Goal: Task Accomplishment & Management: Use online tool/utility

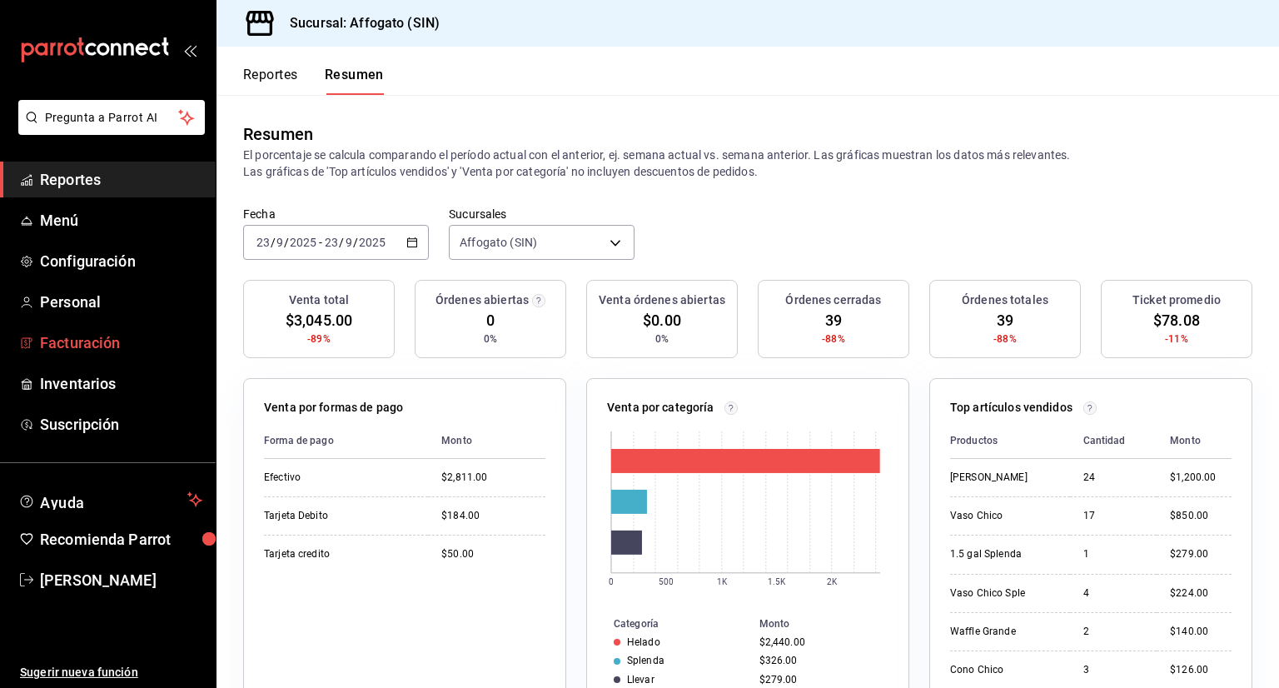
click at [103, 346] on span "Facturación" at bounding box center [121, 342] width 162 height 22
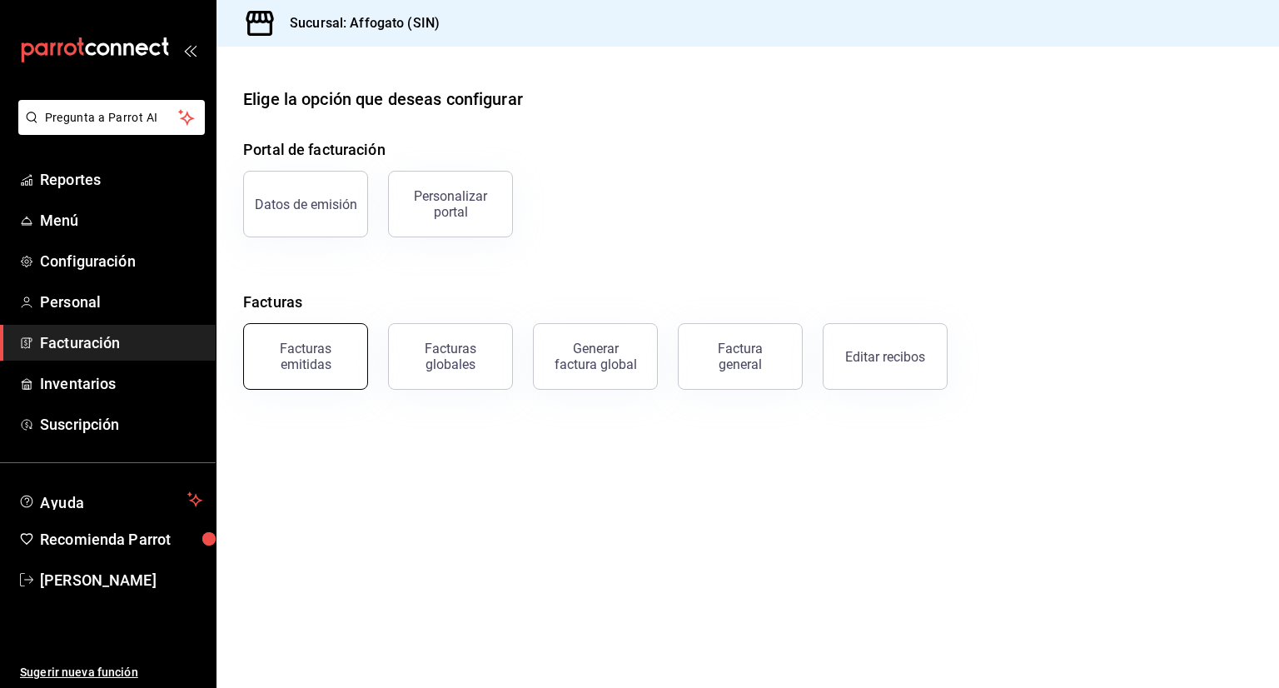
click at [320, 361] on div "Facturas emitidas" at bounding box center [305, 357] width 103 height 32
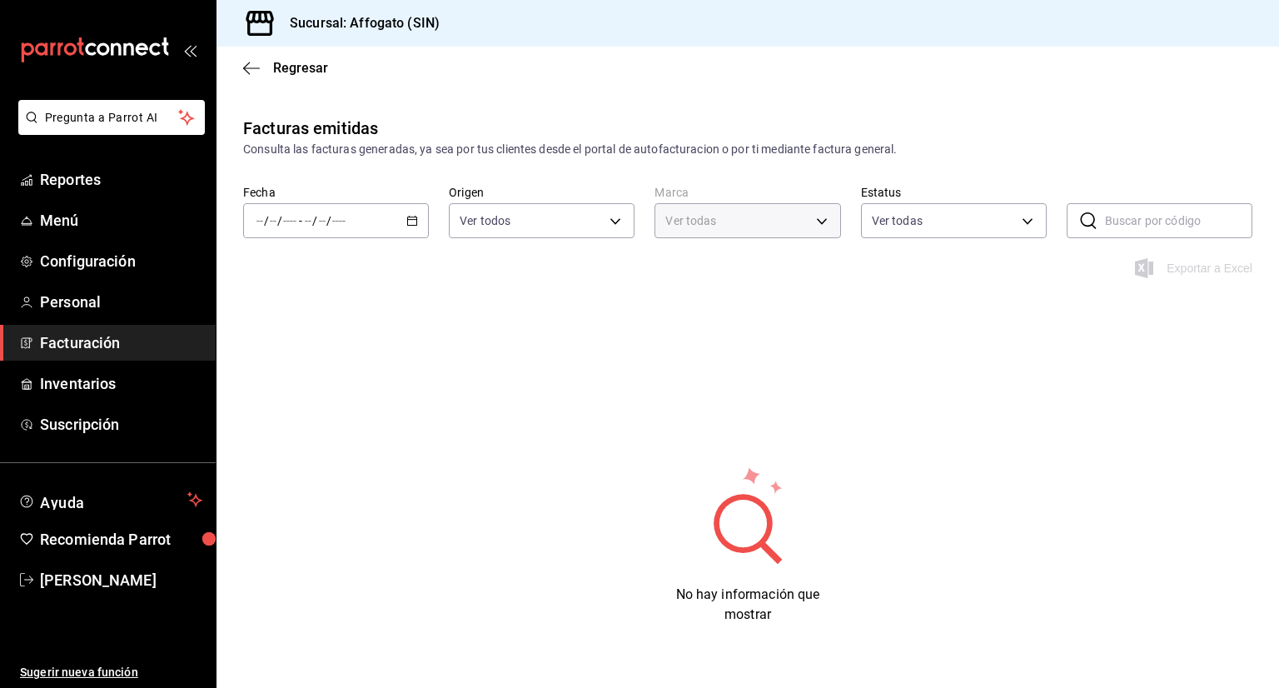
type input "bbc168be-d95f-4a83-8cf4-7438ee6b39ac"
click at [406, 218] on icon "button" at bounding box center [412, 221] width 12 height 12
click at [301, 389] on span "Mes actual" at bounding box center [321, 383] width 129 height 17
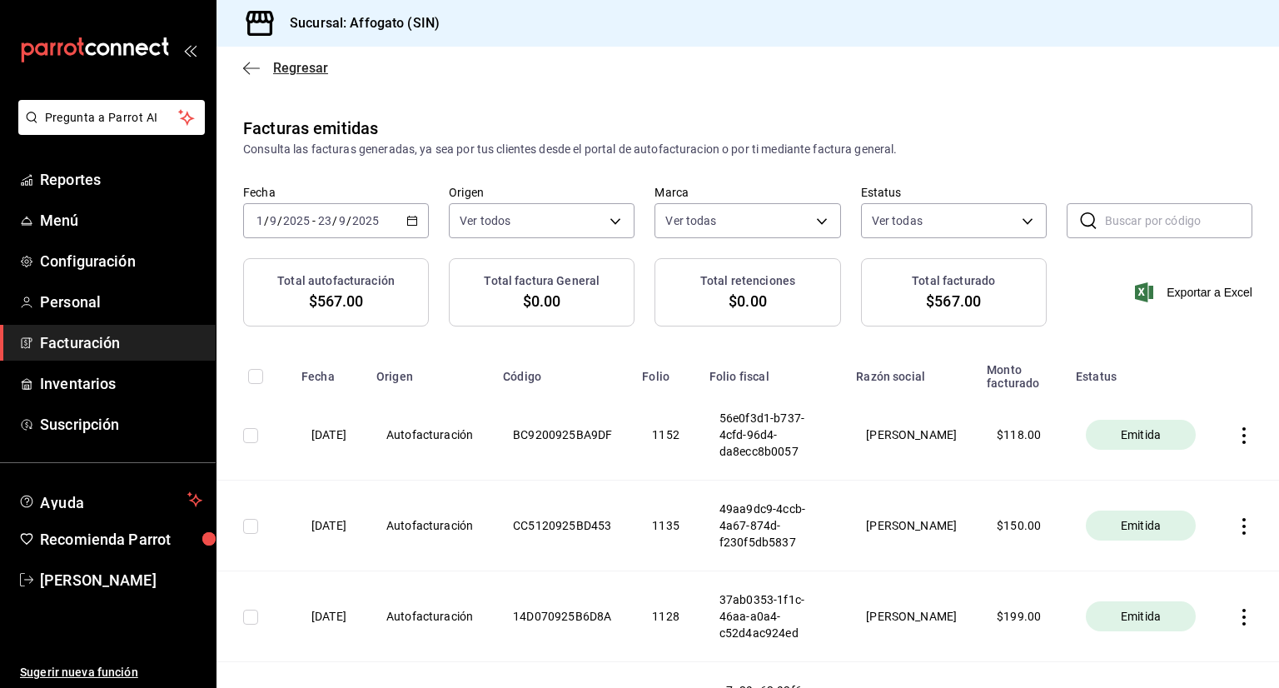
click at [248, 67] on icon "button" at bounding box center [251, 68] width 17 height 15
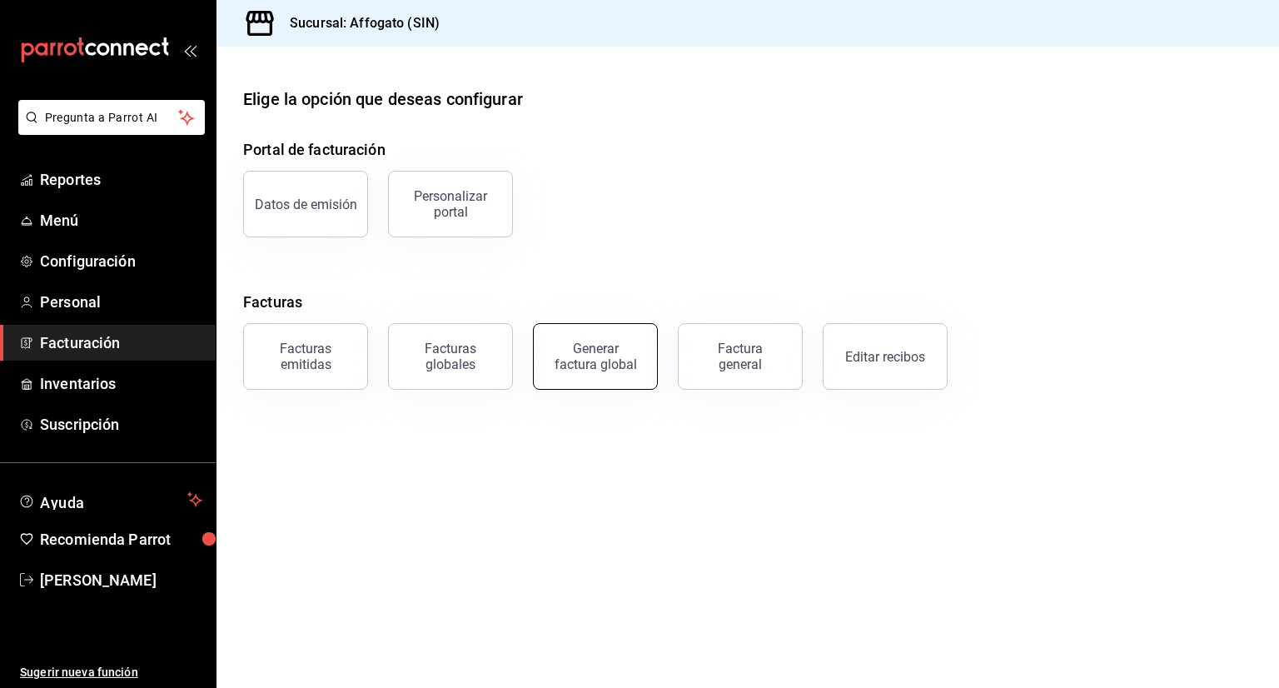
click at [596, 344] on div "Generar factura global" at bounding box center [595, 357] width 83 height 32
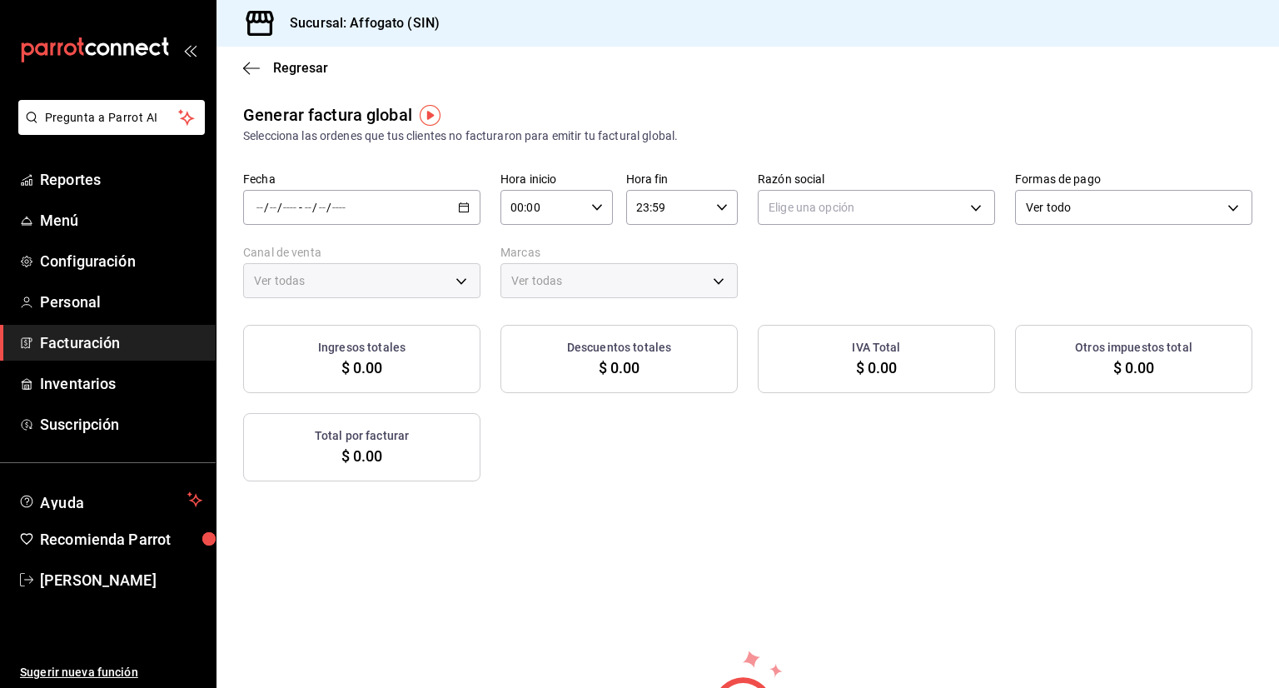
type input "PARROT,UBER_EATS,RAPPI,DIDI_FOOD,ONLINE"
click at [462, 204] on icon "button" at bounding box center [464, 208] width 12 height 12
click at [331, 257] on span "Rango de fechas" at bounding box center [321, 257] width 129 height 17
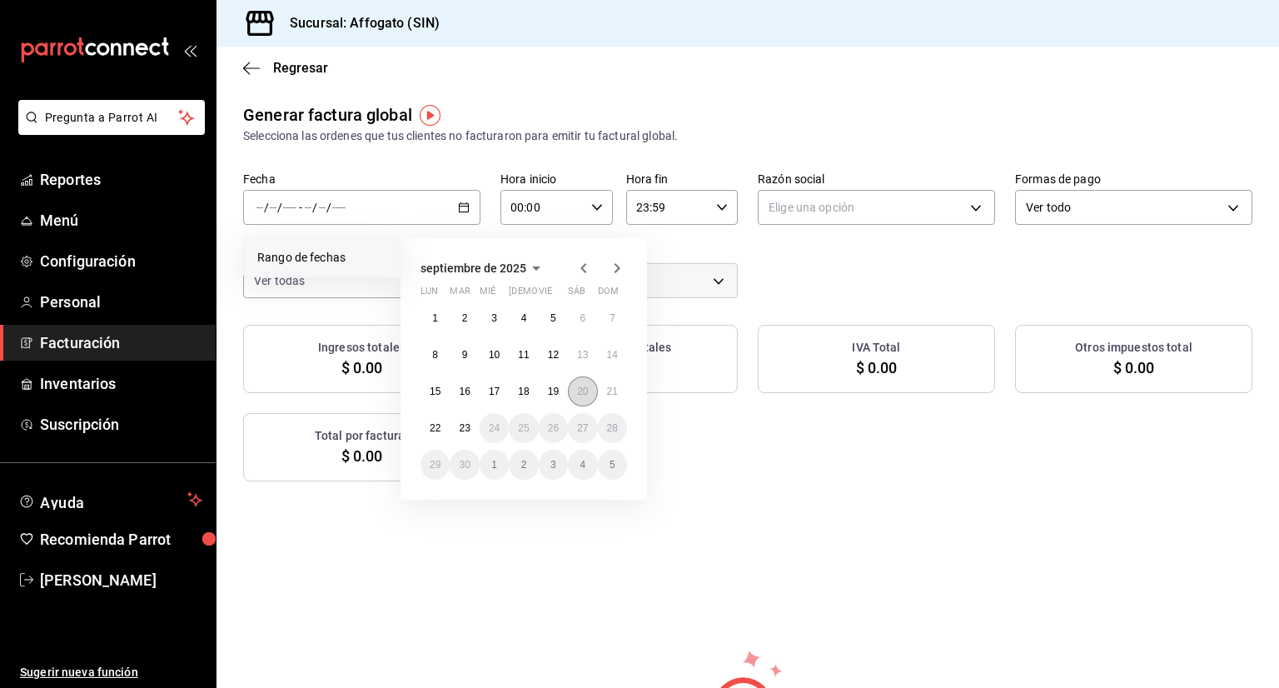
click at [579, 387] on abbr "20" at bounding box center [582, 392] width 11 height 12
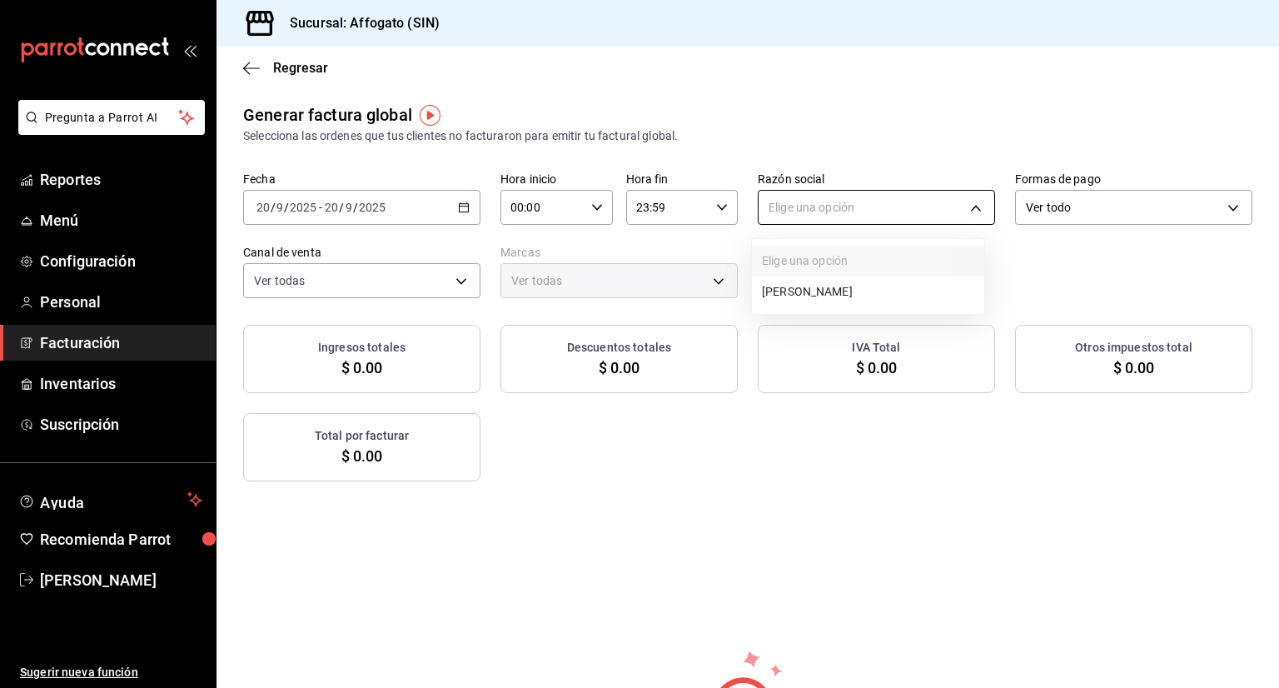
click at [970, 202] on body "Pregunta a Parrot AI Reportes Menú Configuración Personal Facturación Inventari…" at bounding box center [639, 344] width 1279 height 688
click at [880, 283] on li "[PERSON_NAME]" at bounding box center [868, 292] width 232 height 31
type input "75c015e8-5138-4c17-886d-1abe1406d2d4"
type input "bbc168be-d95f-4a83-8cf4-7438ee6b39ac"
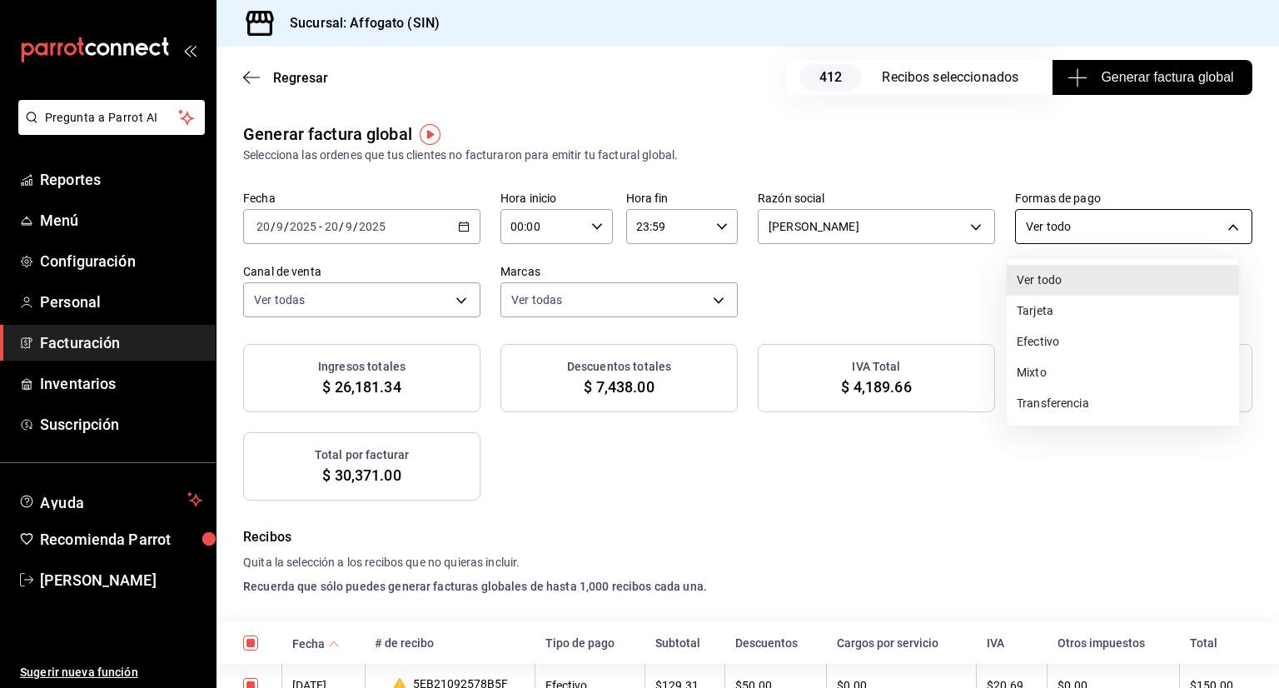
click at [1219, 227] on body "Pregunta a Parrot AI Reportes Menú Configuración Personal Facturación Inventari…" at bounding box center [639, 344] width 1279 height 688
click at [1073, 343] on li "Efectivo" at bounding box center [1123, 341] width 232 height 31
type input "CASH"
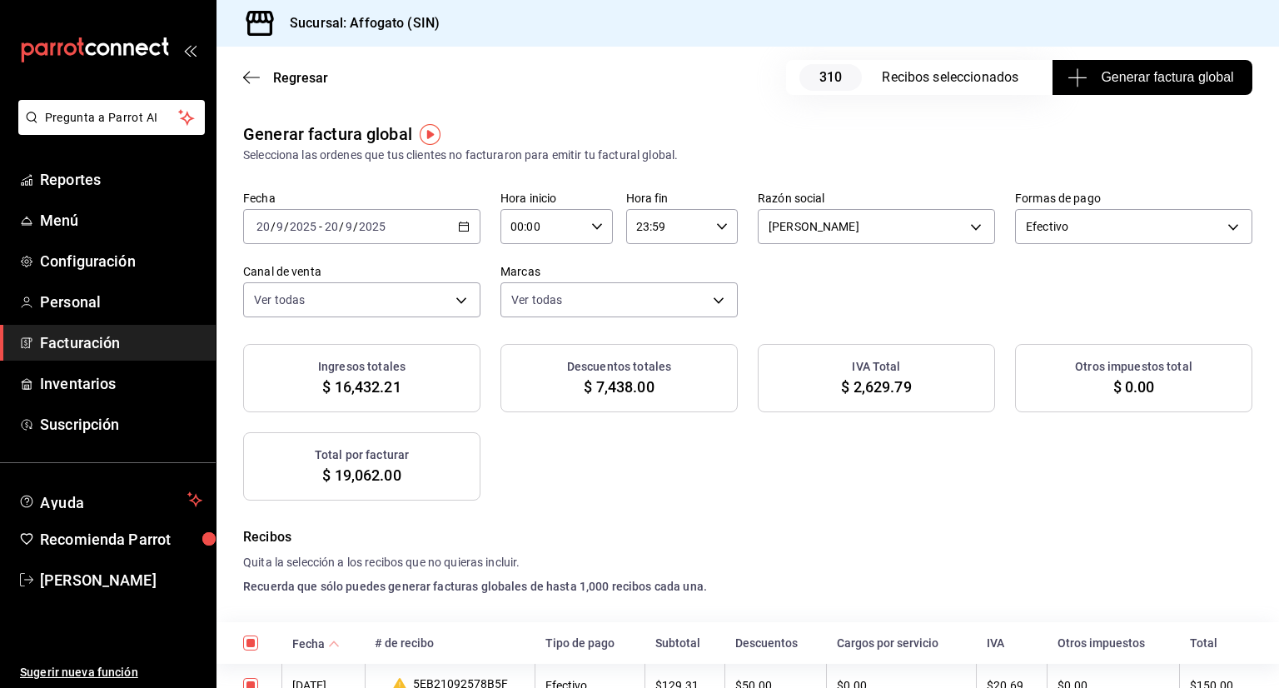
click at [1144, 67] on button "Generar factura global" at bounding box center [1153, 77] width 200 height 35
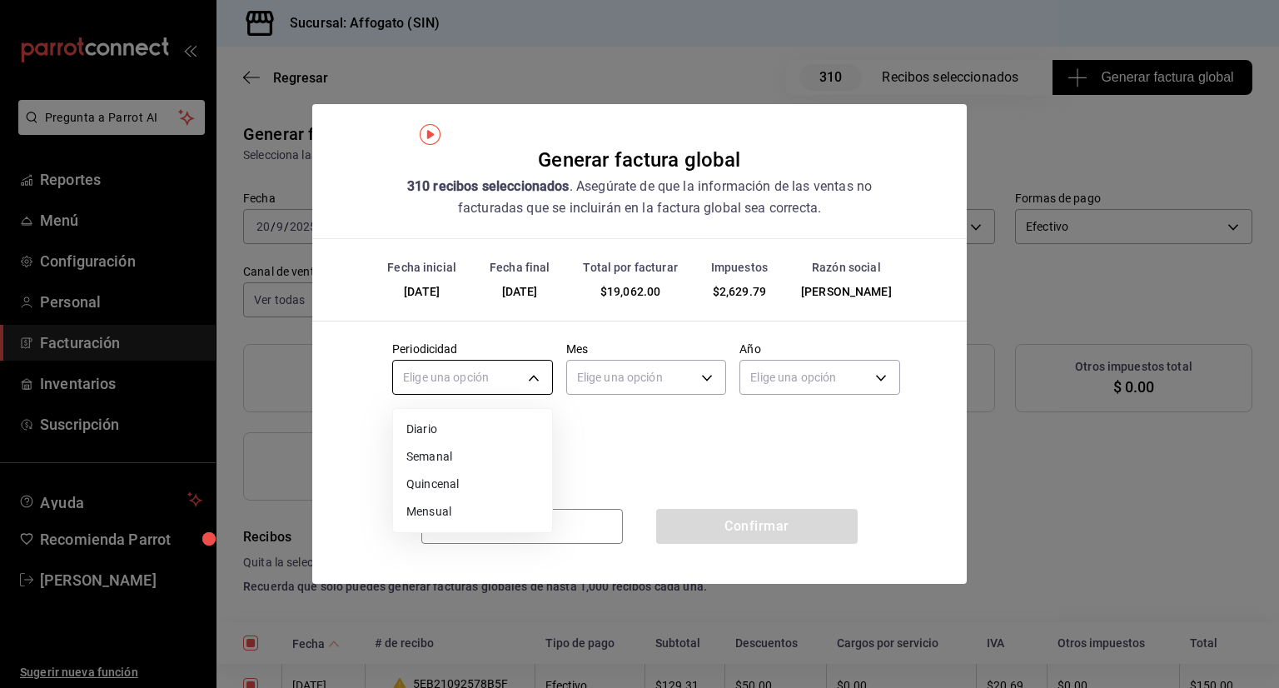
click at [541, 376] on body "Pregunta a Parrot AI Reportes Menú Configuración Personal Facturación Inventari…" at bounding box center [639, 344] width 1279 height 688
click at [425, 431] on li "Diario" at bounding box center [472, 429] width 159 height 27
type input "DAILY"
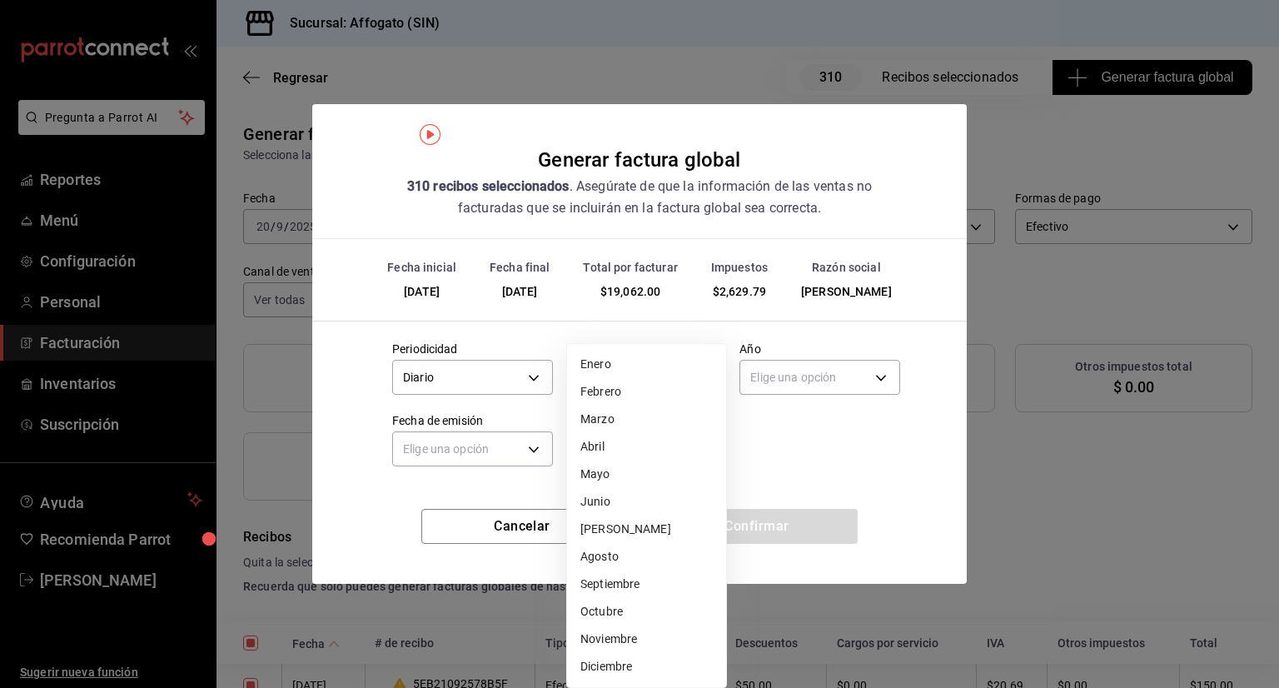
click at [693, 371] on body "Pregunta a Parrot AI Reportes Menú Configuración Personal Facturación Inventari…" at bounding box center [639, 344] width 1279 height 688
click at [636, 581] on li "Septiembre" at bounding box center [646, 584] width 159 height 27
type input "9"
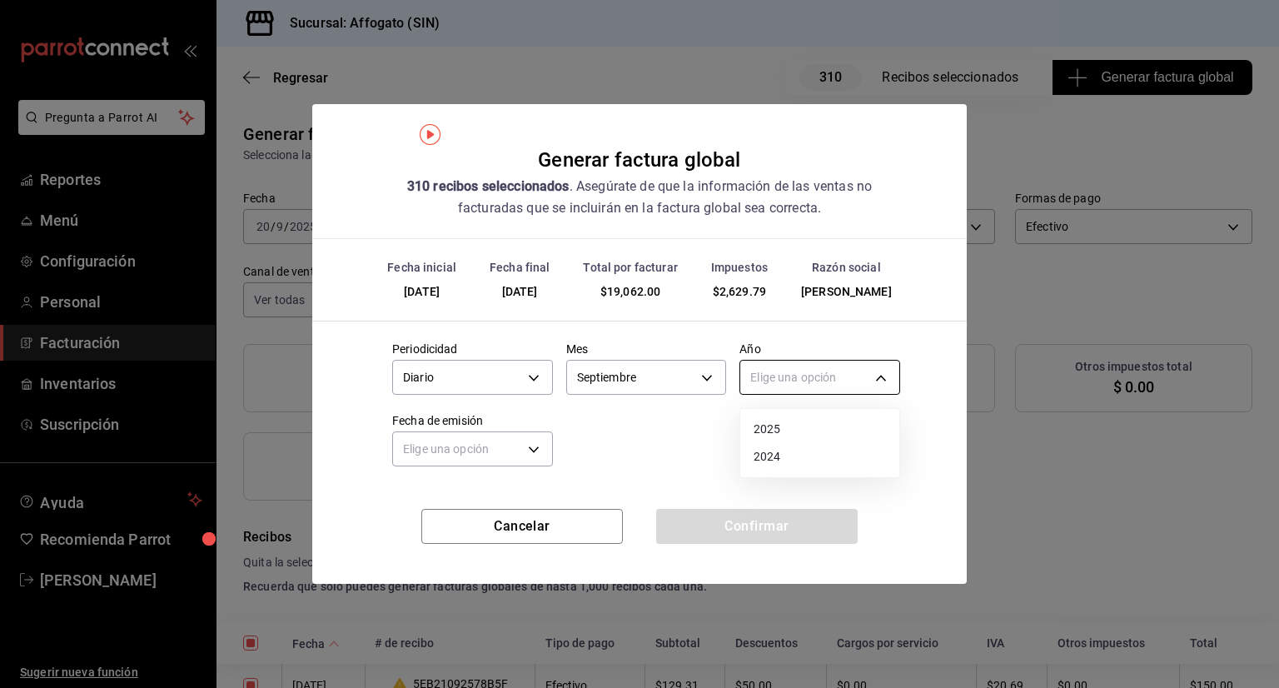
click at [884, 372] on body "Pregunta a Parrot AI Reportes Menú Configuración Personal Facturación Inventari…" at bounding box center [639, 344] width 1279 height 688
click at [782, 424] on li "2025" at bounding box center [819, 429] width 159 height 27
type input "2025"
click at [536, 442] on body "Pregunta a Parrot AI Reportes Menú Configuración Personal Facturación Inventari…" at bounding box center [639, 344] width 1279 height 688
click at [427, 526] on li "Ayer" at bounding box center [472, 528] width 159 height 27
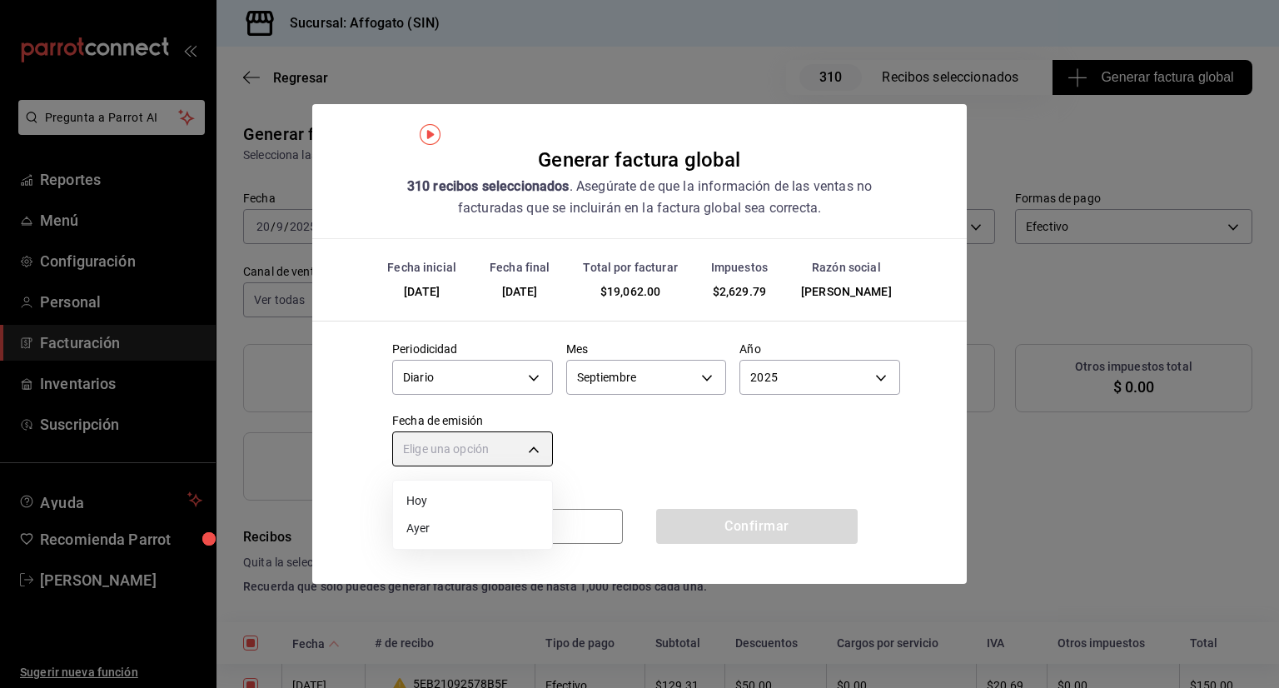
type input "[DATE]"
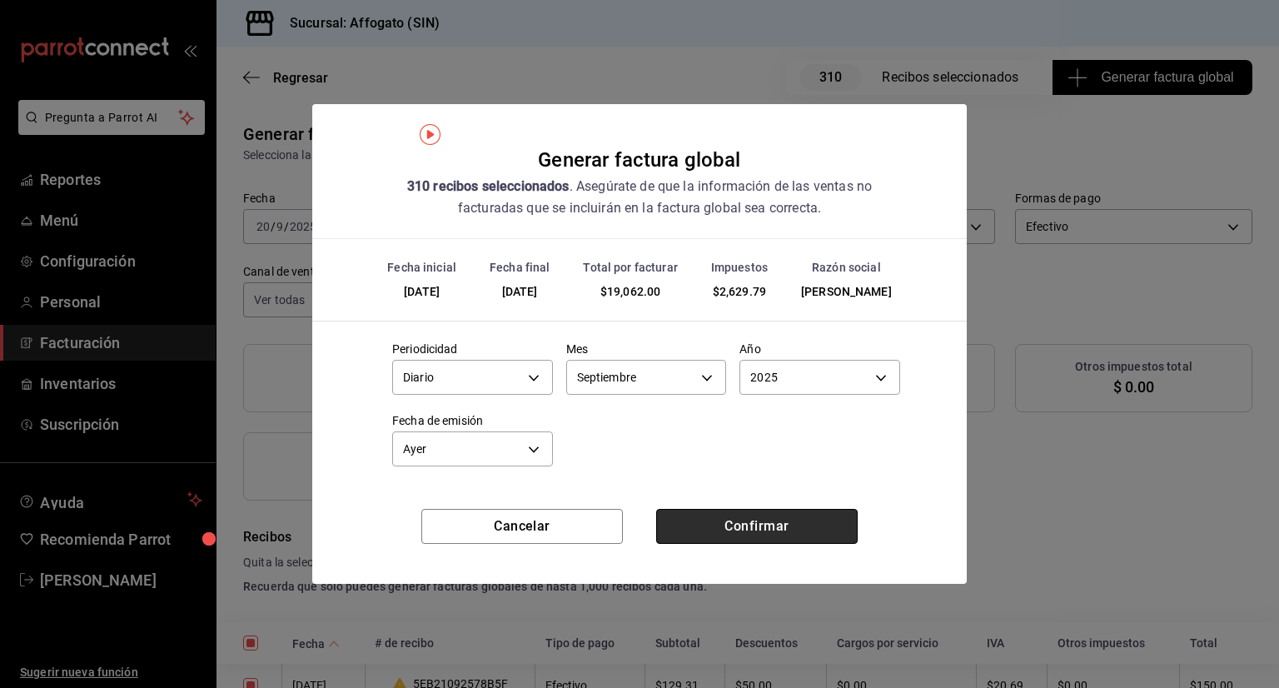
click at [740, 531] on button "Confirmar" at bounding box center [757, 526] width 202 height 35
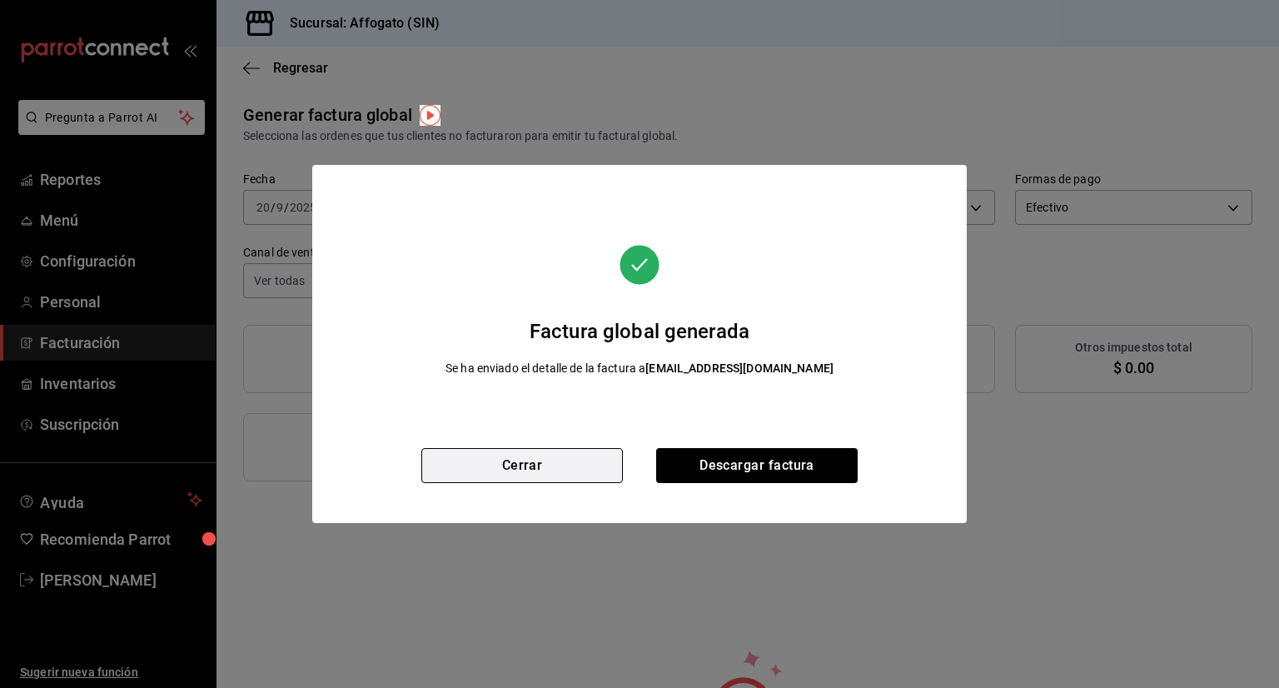
click at [551, 477] on button "Cerrar" at bounding box center [522, 465] width 202 height 35
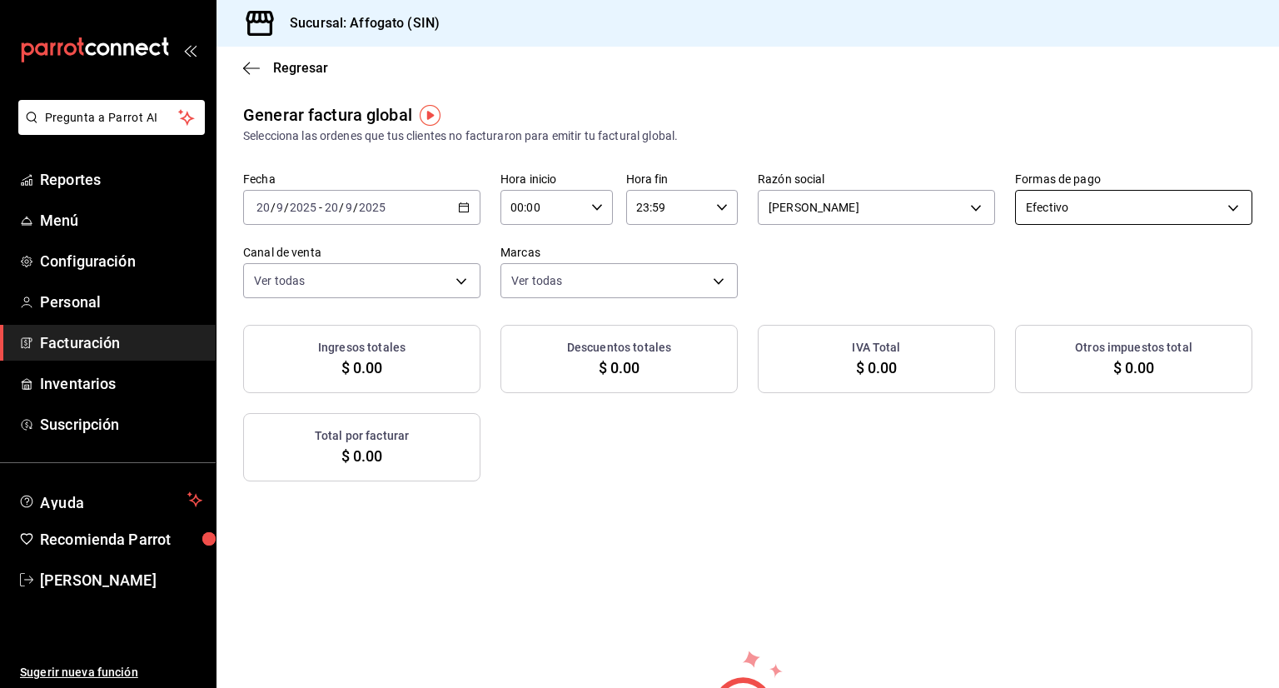
click at [1222, 201] on body "Pregunta a Parrot AI Reportes Menú Configuración Personal Facturación Inventari…" at bounding box center [639, 344] width 1279 height 688
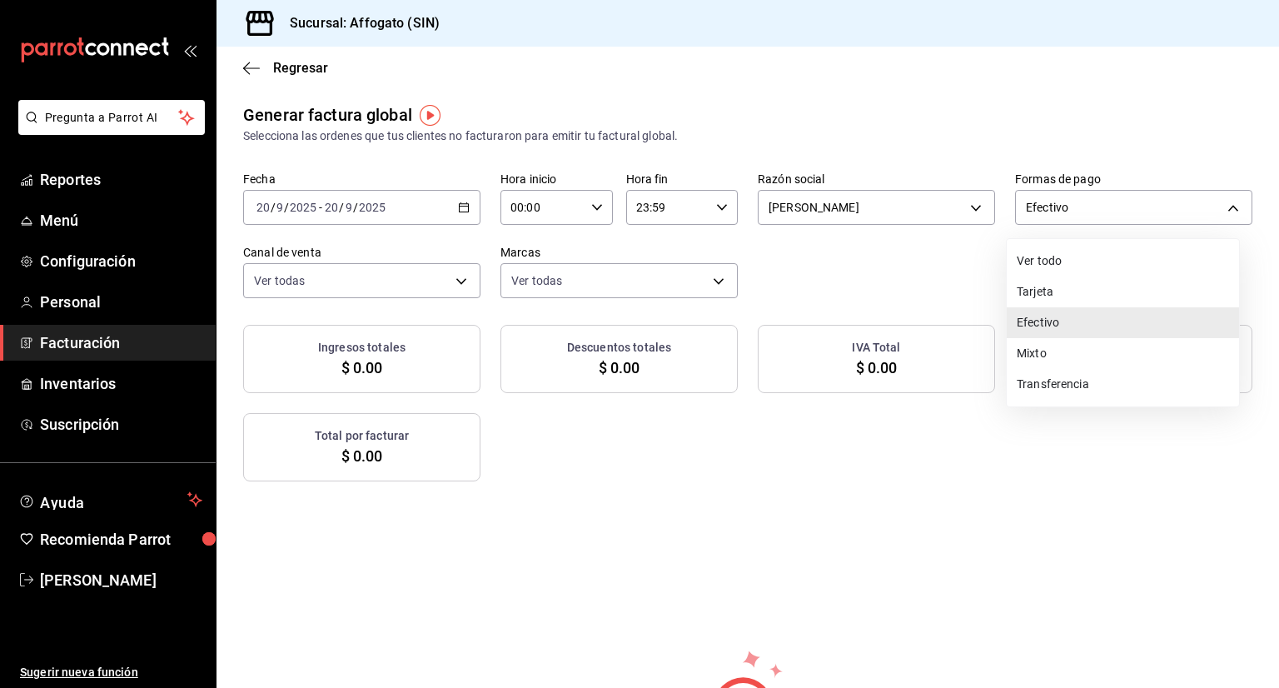
click at [1060, 282] on li "Tarjeta" at bounding box center [1123, 292] width 232 height 31
type input "CARD"
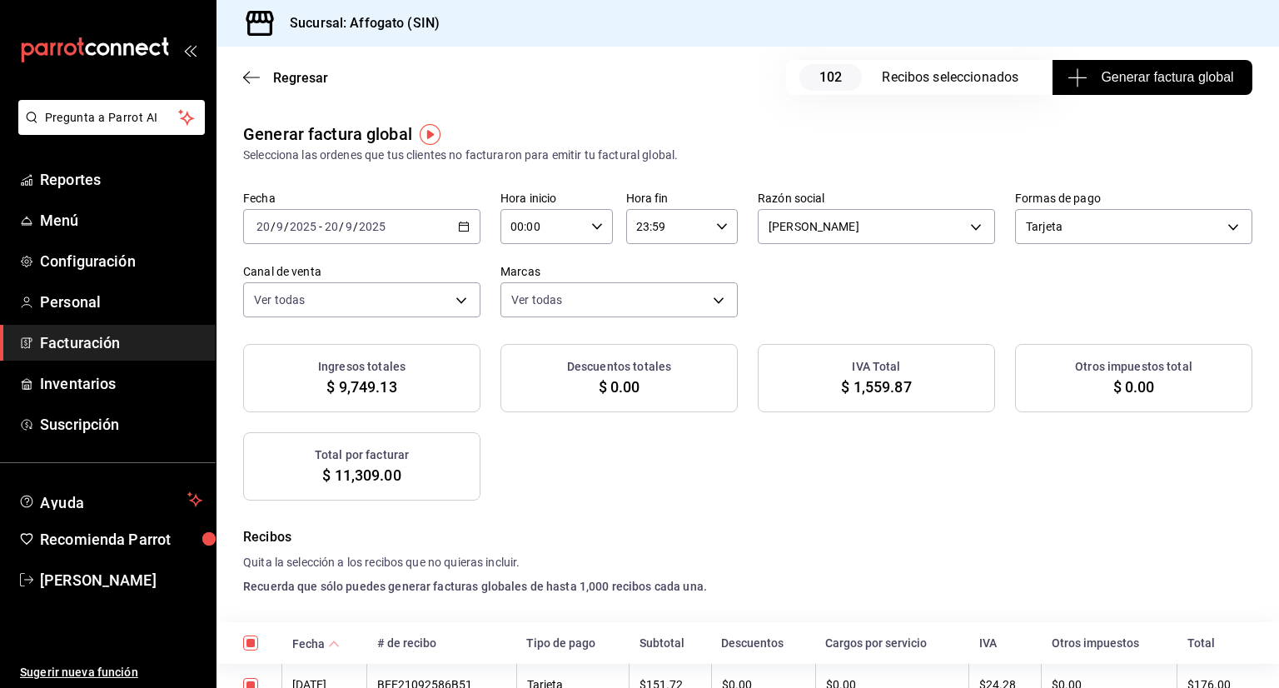
click at [1141, 85] on span "Generar factura global" at bounding box center [1152, 77] width 162 height 20
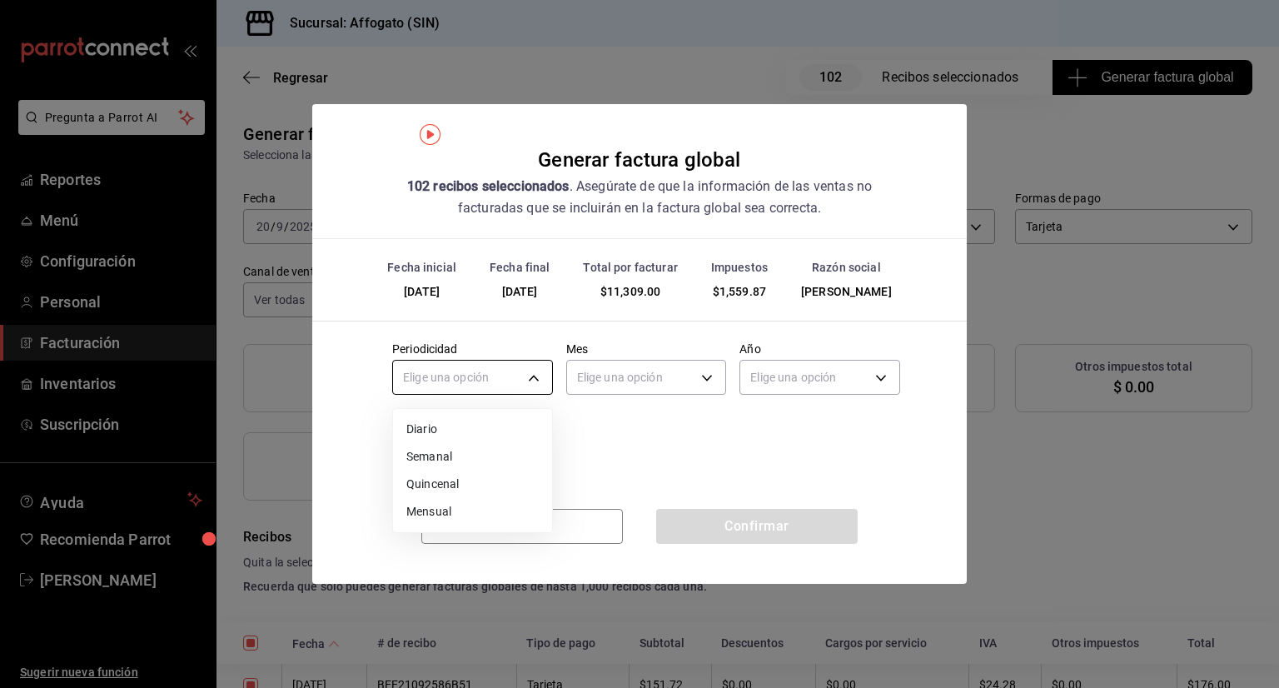
click at [536, 369] on body "Pregunta a Parrot AI Reportes Menú Configuración Personal Facturación Inventari…" at bounding box center [639, 344] width 1279 height 688
click at [423, 430] on li "Diario" at bounding box center [472, 429] width 159 height 27
type input "DAILY"
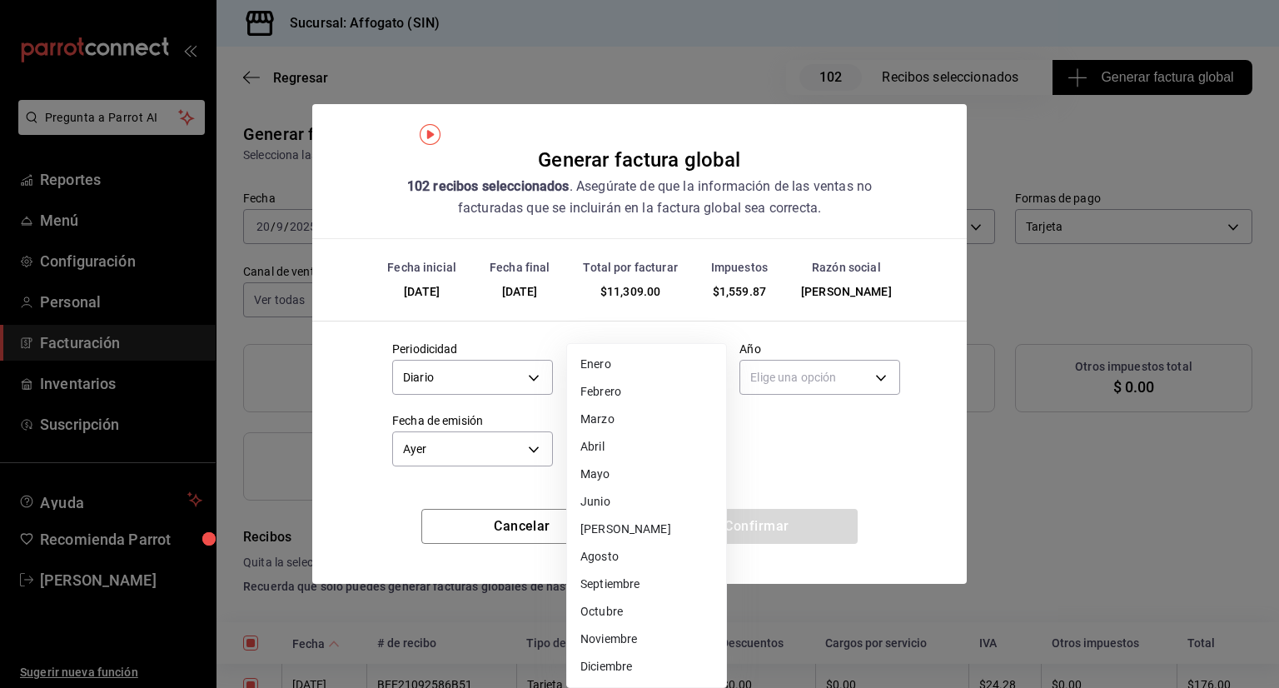
click at [710, 368] on body "Pregunta a Parrot AI Reportes Menú Configuración Personal Facturación Inventari…" at bounding box center [639, 344] width 1279 height 688
click at [628, 581] on li "Septiembre" at bounding box center [646, 584] width 159 height 27
type input "9"
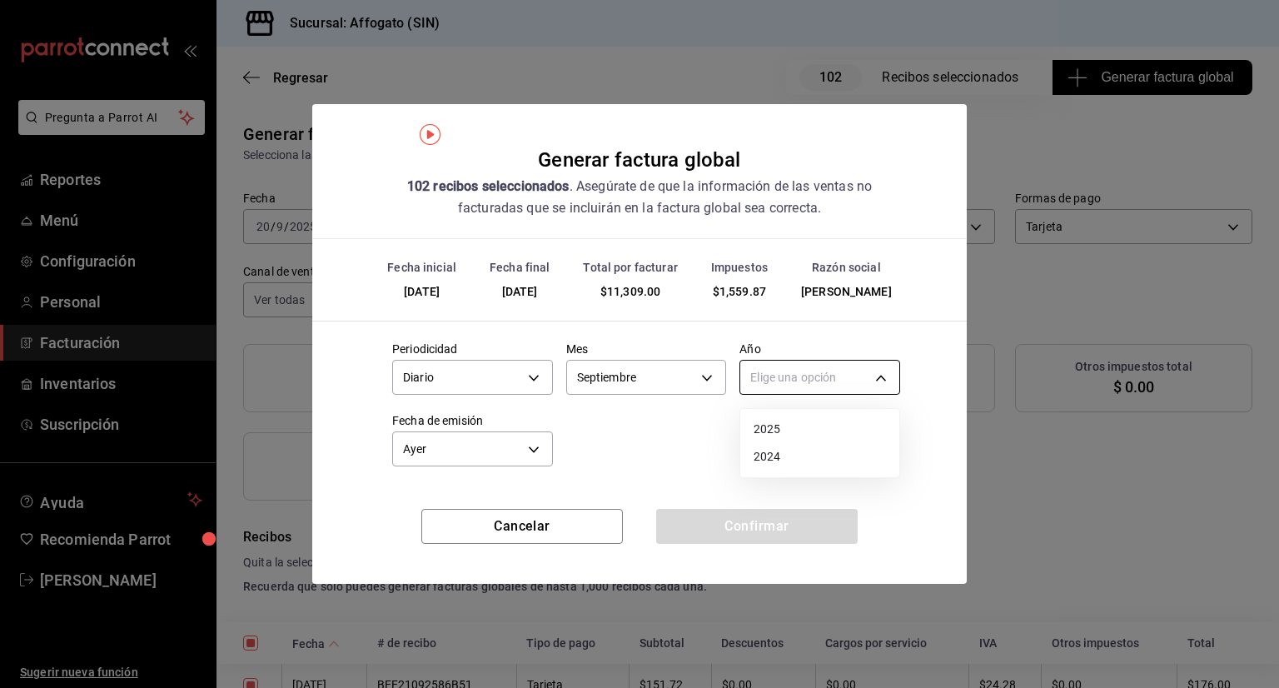
click at [884, 371] on body "Pregunta a Parrot AI Reportes Menú Configuración Personal Facturación Inventari…" at bounding box center [639, 344] width 1279 height 688
click at [776, 426] on li "2025" at bounding box center [819, 429] width 159 height 27
type input "2025"
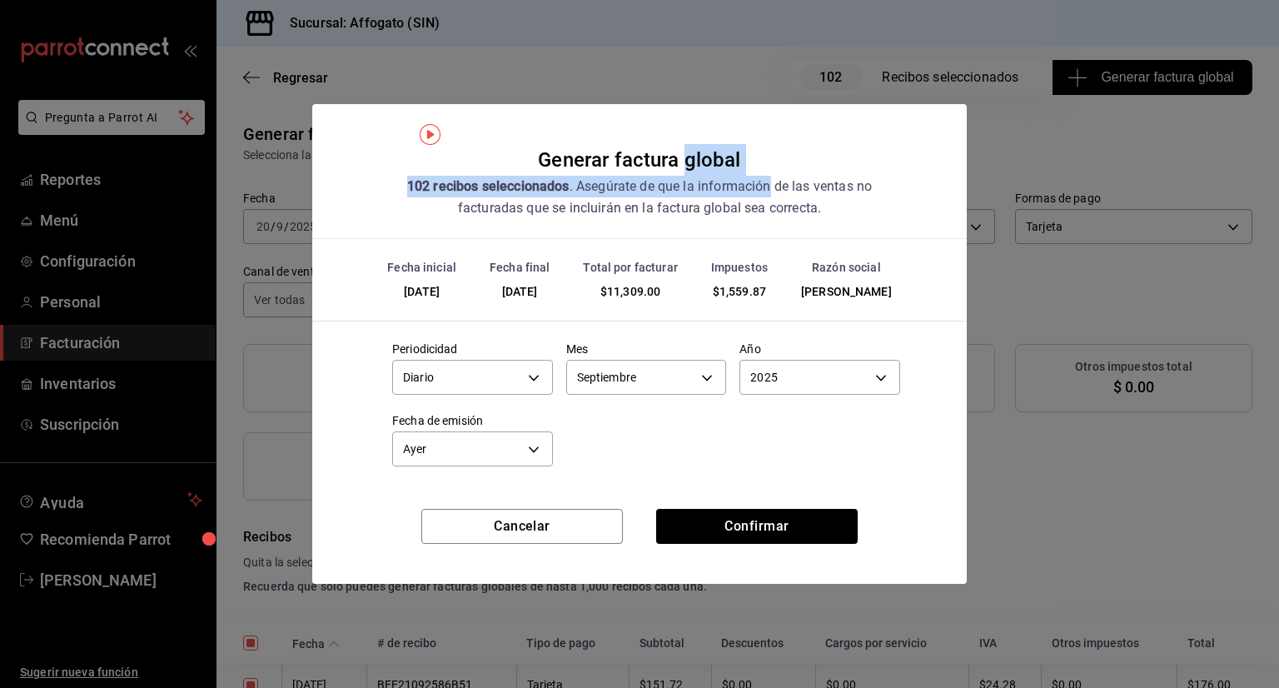
drag, startPoint x: 690, startPoint y: 125, endPoint x: 777, endPoint y: 152, distance: 91.7
click at [777, 152] on h2 "Generar factura global 102 recibos seleccionados . Asegúrate de que la informac…" at bounding box center [639, 171] width 655 height 135
click at [778, 522] on button "Confirmar" at bounding box center [757, 526] width 202 height 35
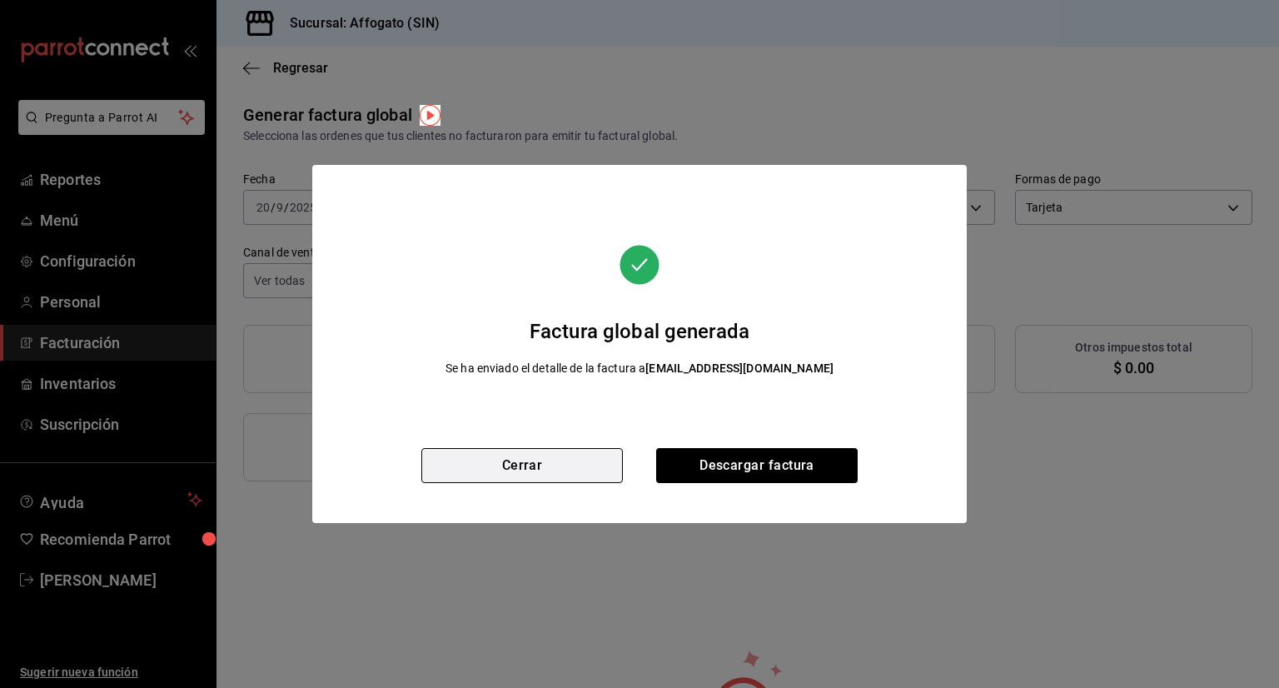
click at [523, 464] on button "Cerrar" at bounding box center [522, 465] width 202 height 35
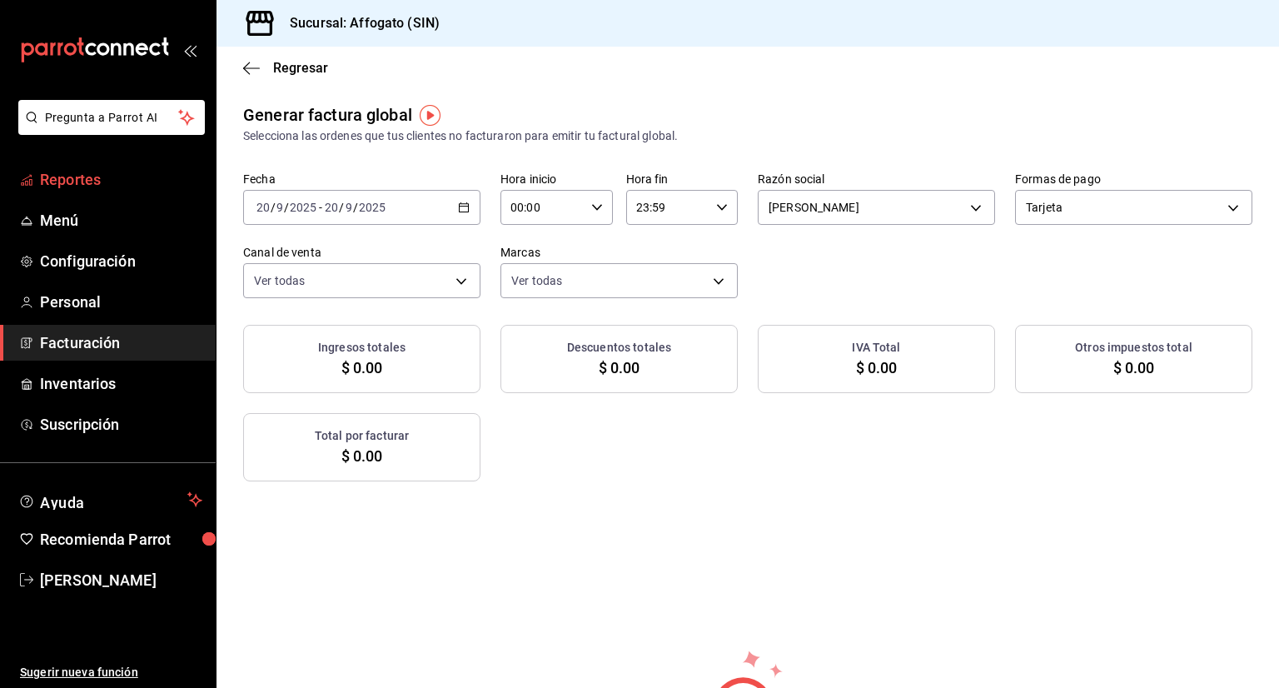
click at [95, 182] on span "Reportes" at bounding box center [121, 179] width 162 height 22
